Goal: Check status: Check status

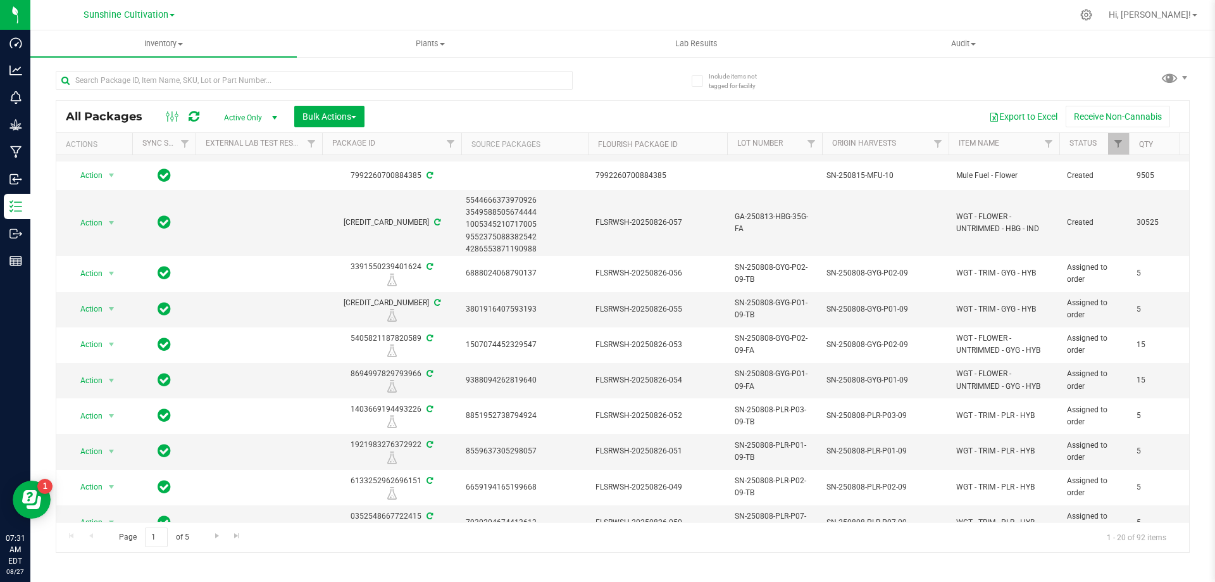
scroll to position [306, 0]
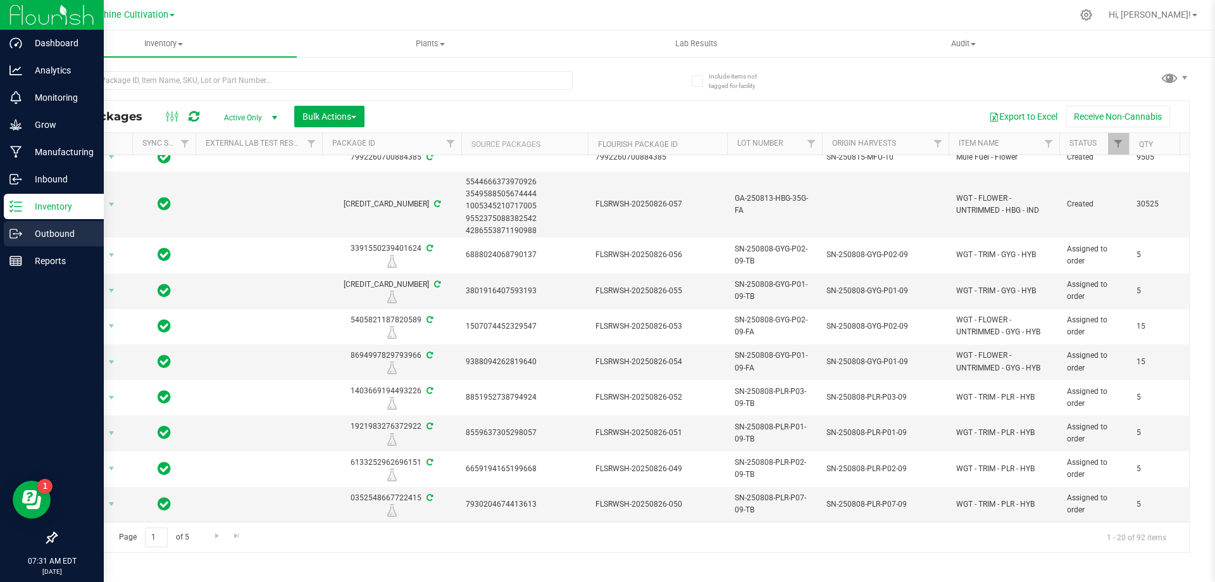
click at [9, 242] on div "Outbound" at bounding box center [54, 233] width 100 height 25
click at [47, 229] on p "Outbound" at bounding box center [60, 233] width 76 height 15
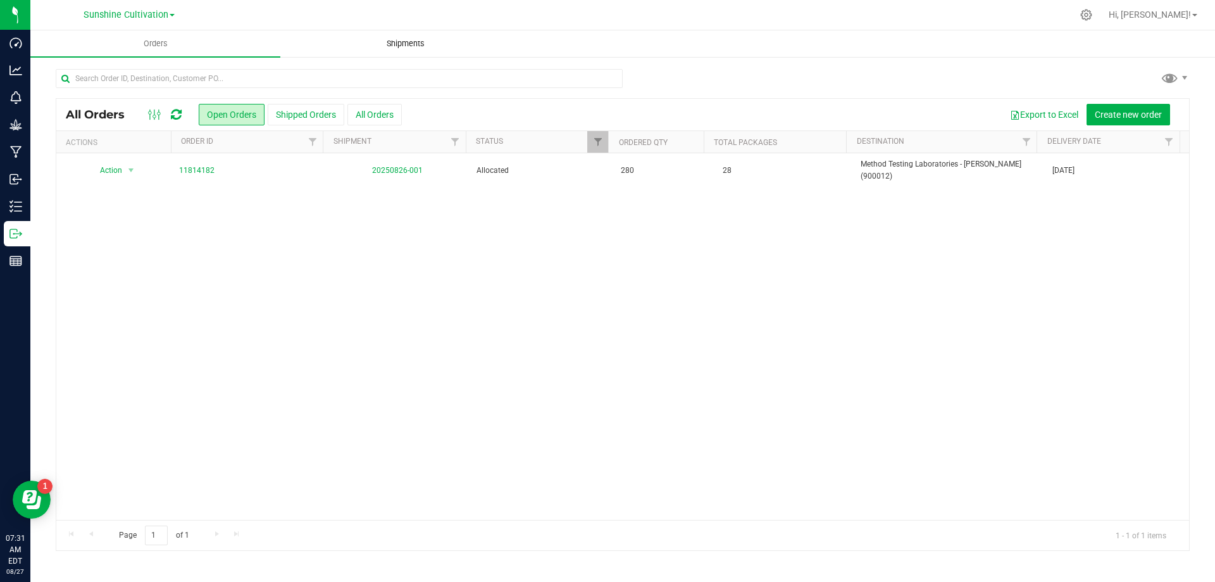
click at [394, 47] on span "Shipments" at bounding box center [406, 43] width 72 height 11
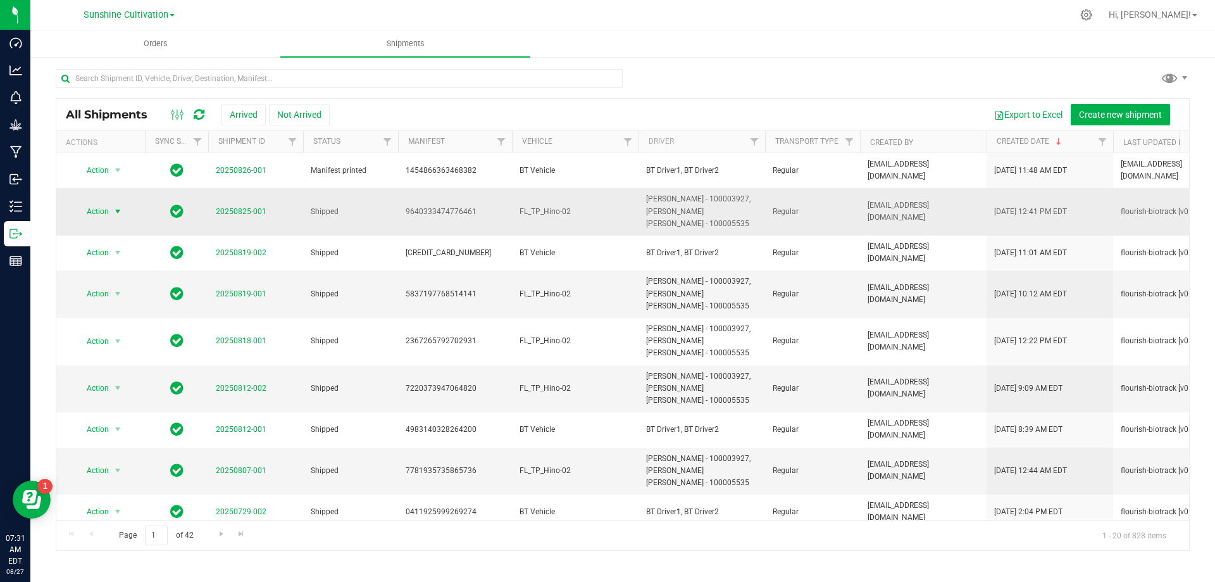
click at [116, 214] on span "select" at bounding box center [118, 211] width 10 height 10
click at [135, 296] on li "View shipment" at bounding box center [123, 305] width 94 height 19
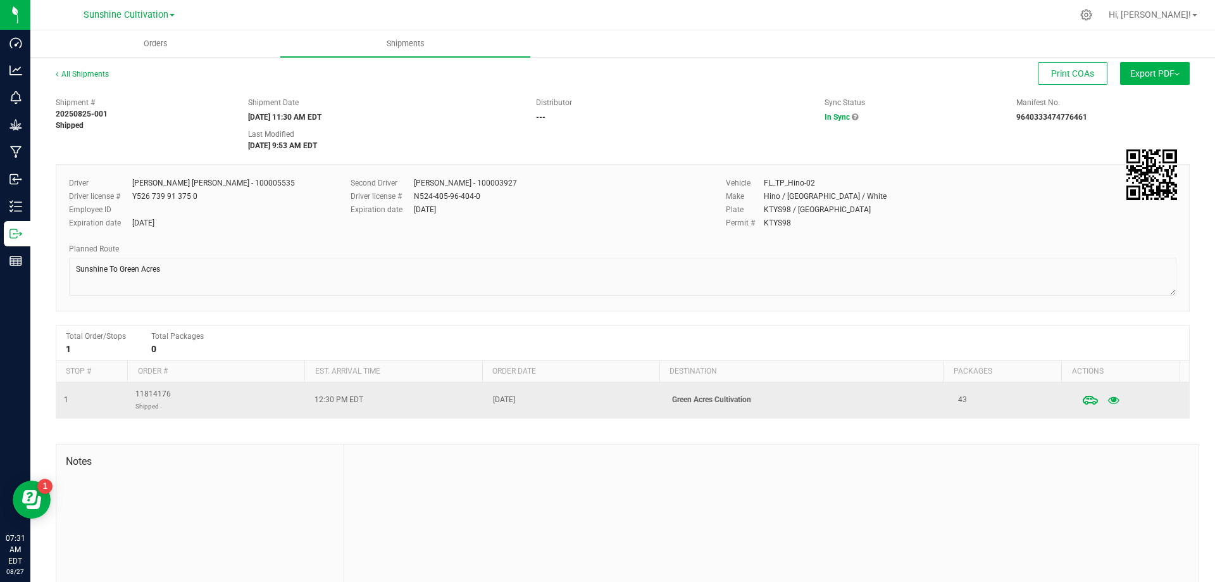
click at [203, 403] on td "11814176 Shipped" at bounding box center [217, 399] width 179 height 35
click at [624, 394] on td "[DATE]" at bounding box center [574, 399] width 179 height 35
click at [762, 411] on td "Green Acres Cultivation" at bounding box center [807, 399] width 286 height 35
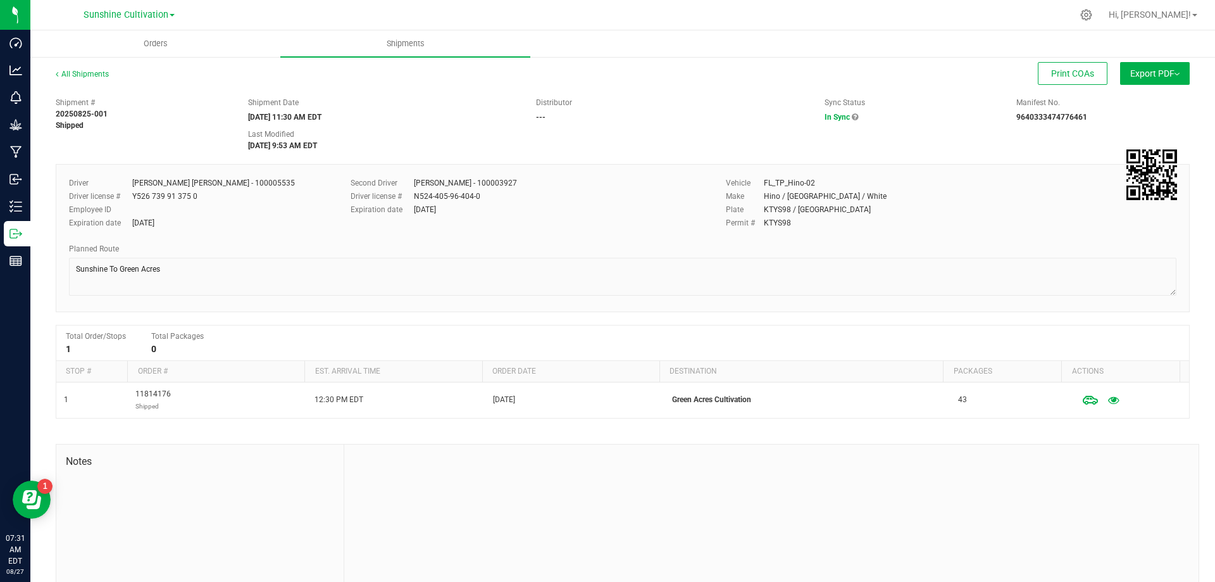
click at [1174, 73] on img at bounding box center [1176, 74] width 5 height 3
click at [1155, 97] on span "Manifest by Package ID" at bounding box center [1136, 101] width 80 height 9
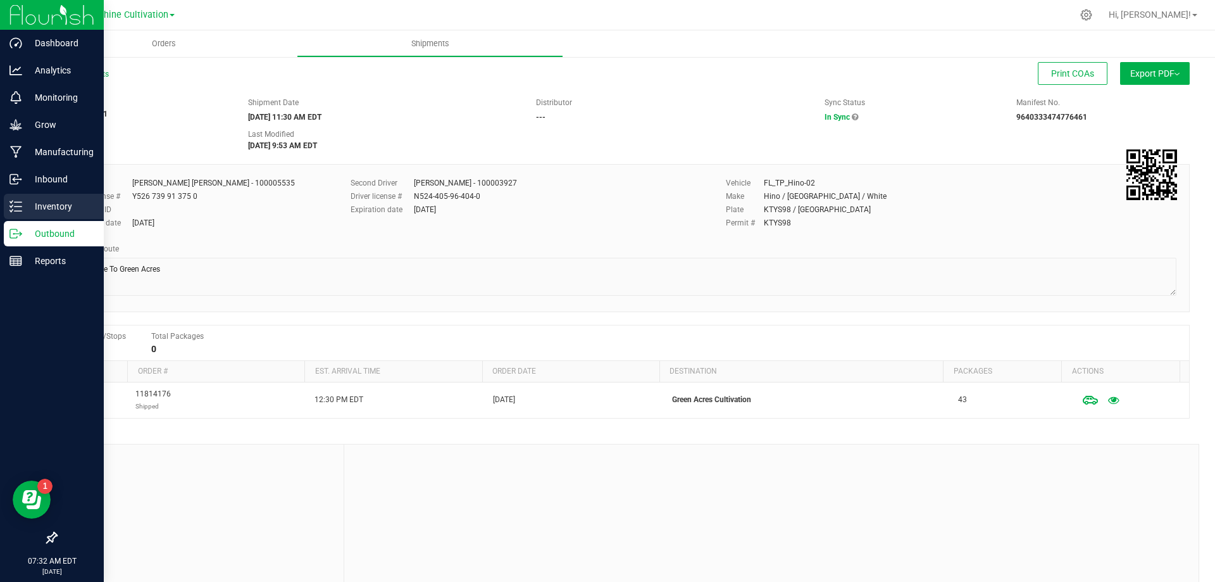
click at [8, 203] on div "Inventory" at bounding box center [54, 206] width 100 height 25
